Goal: Information Seeking & Learning: Learn about a topic

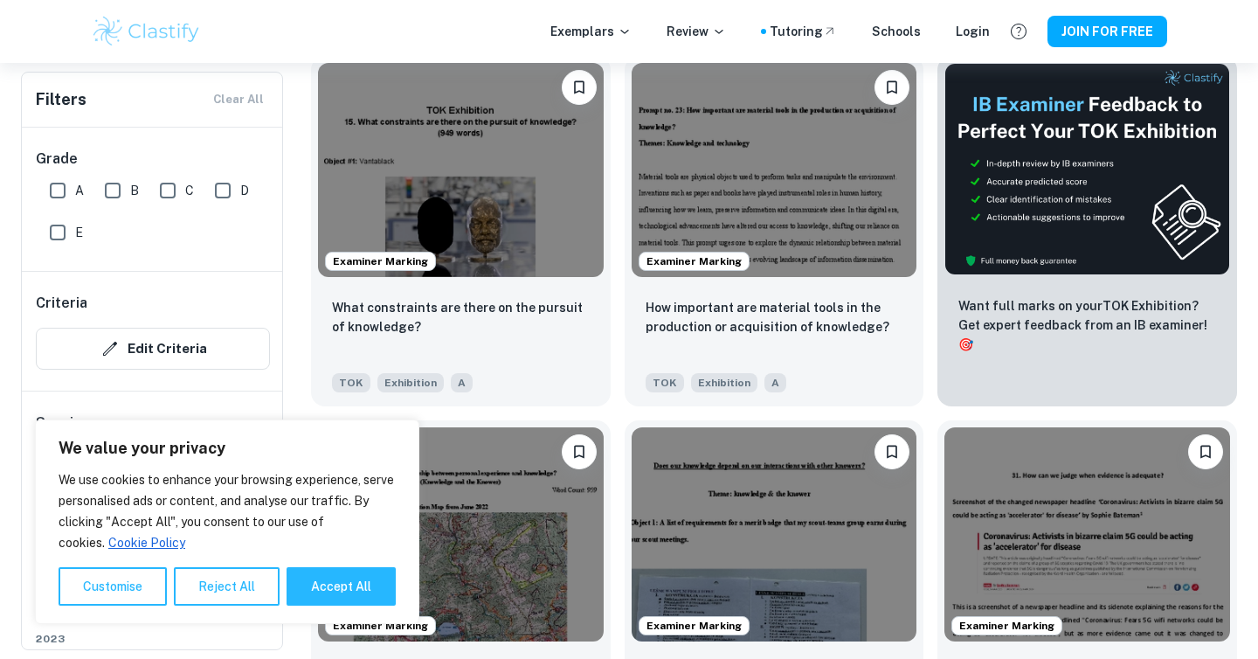
click at [602, 374] on div "What constraints are there on the pursuit of knowledge? TOK Exhibition A" at bounding box center [461, 345] width 300 height 122
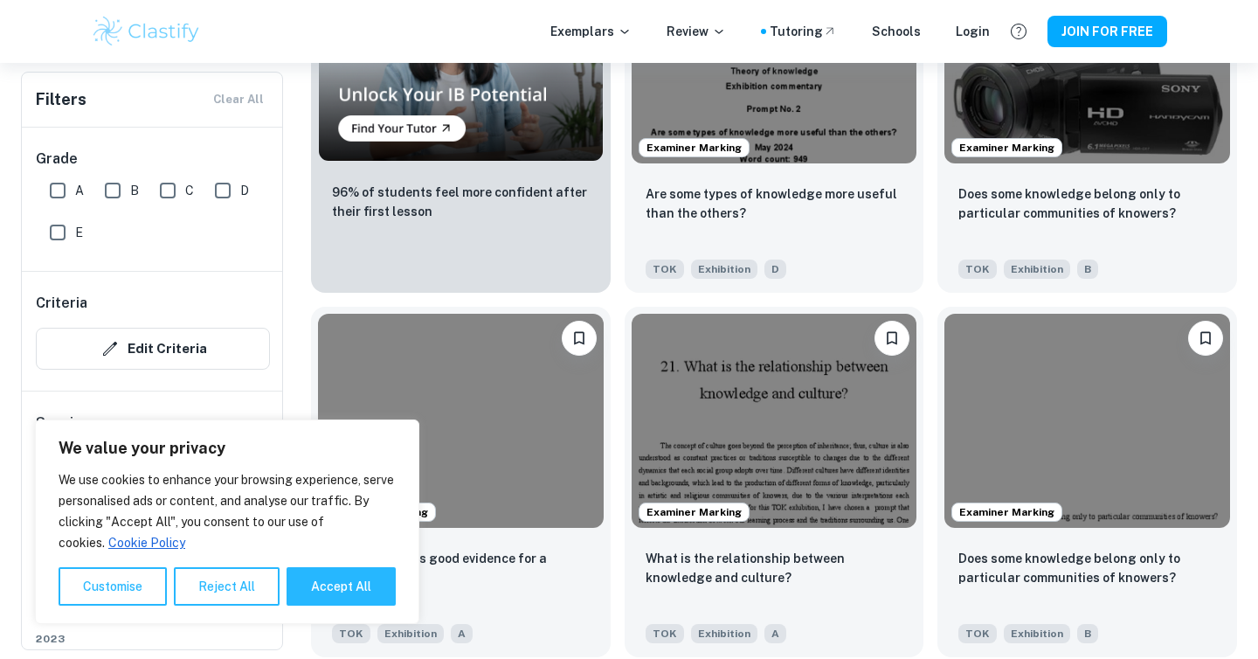
scroll to position [1423, 0]
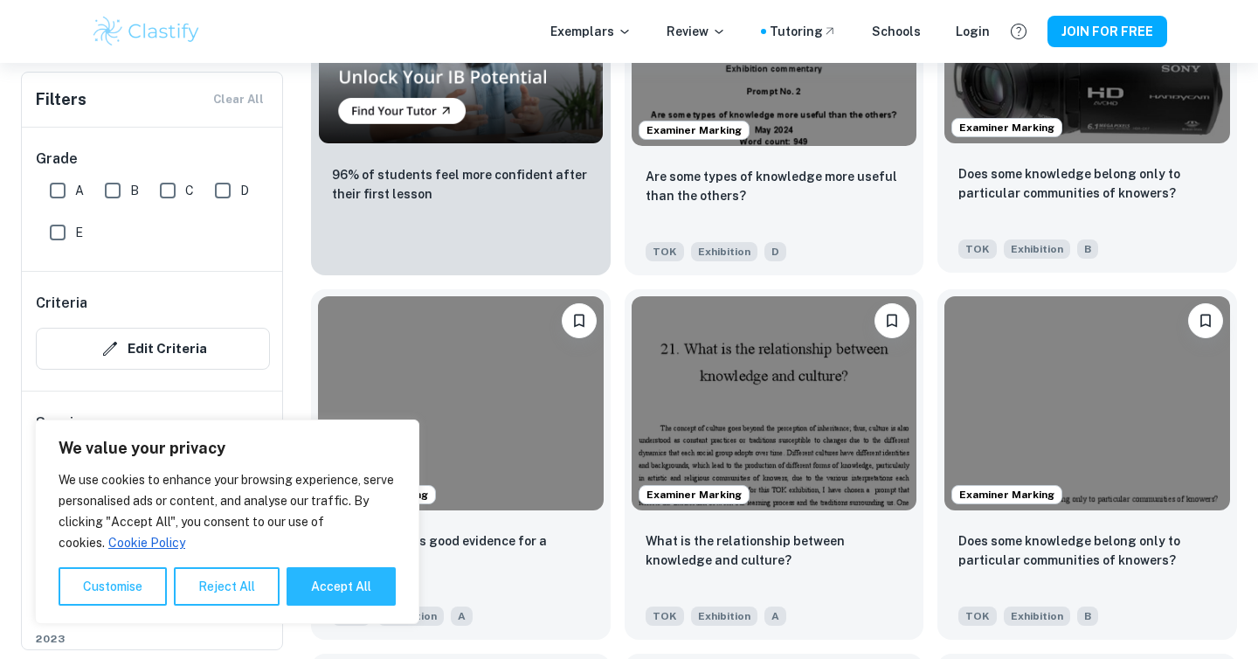
click at [1075, 120] on img at bounding box center [1088, 36] width 286 height 214
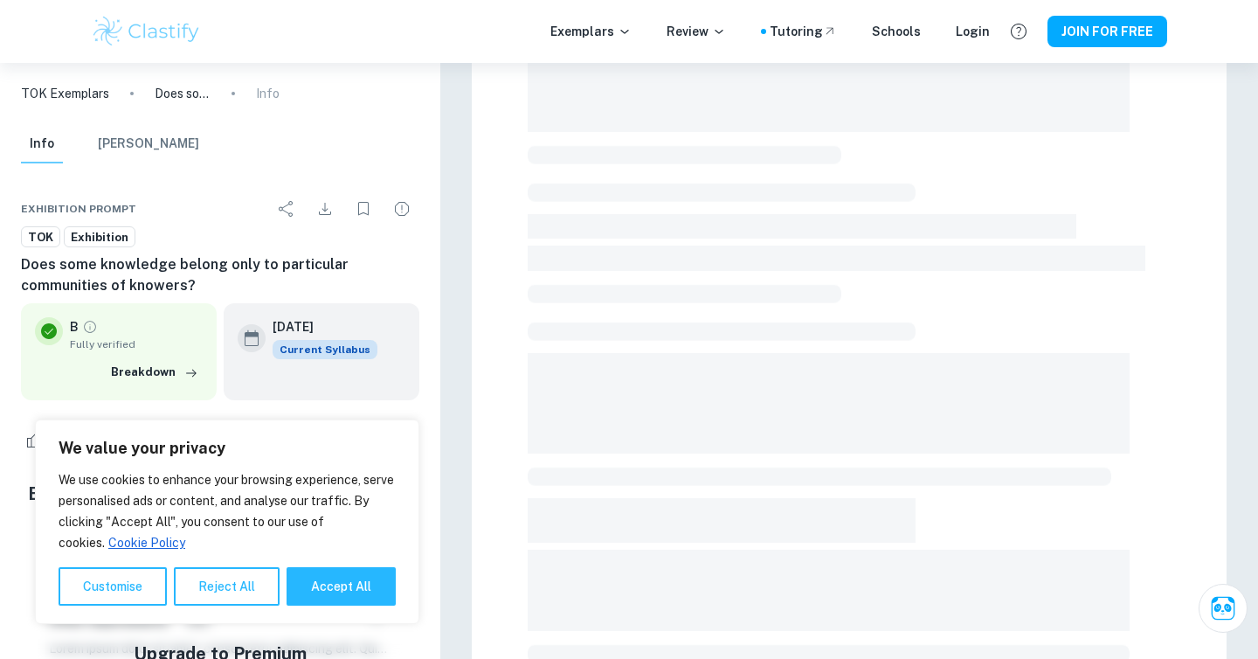
scroll to position [423, 0]
